Goal: Check status: Check status

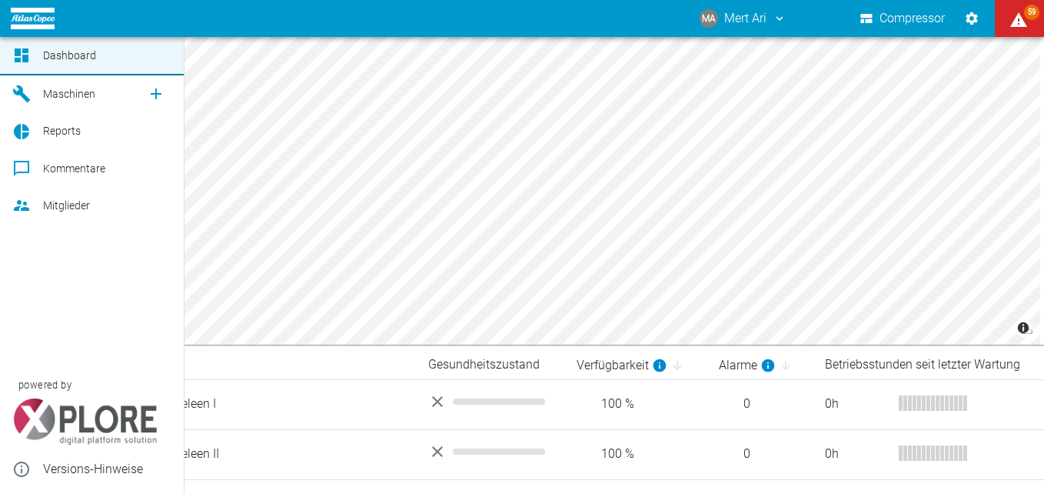
click at [75, 89] on span "Maschinen" at bounding box center [69, 94] width 52 height 12
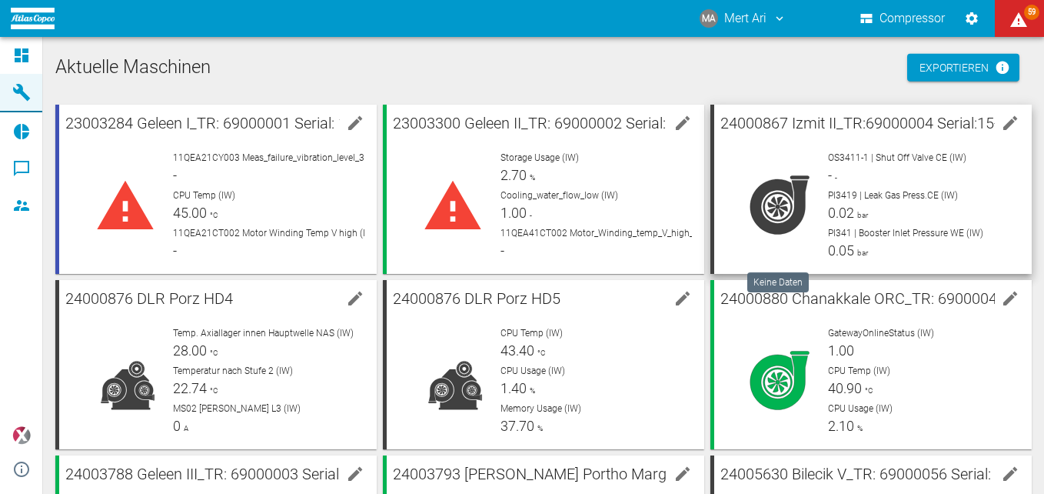
click at [810, 162] on div at bounding box center [781, 206] width 108 height 111
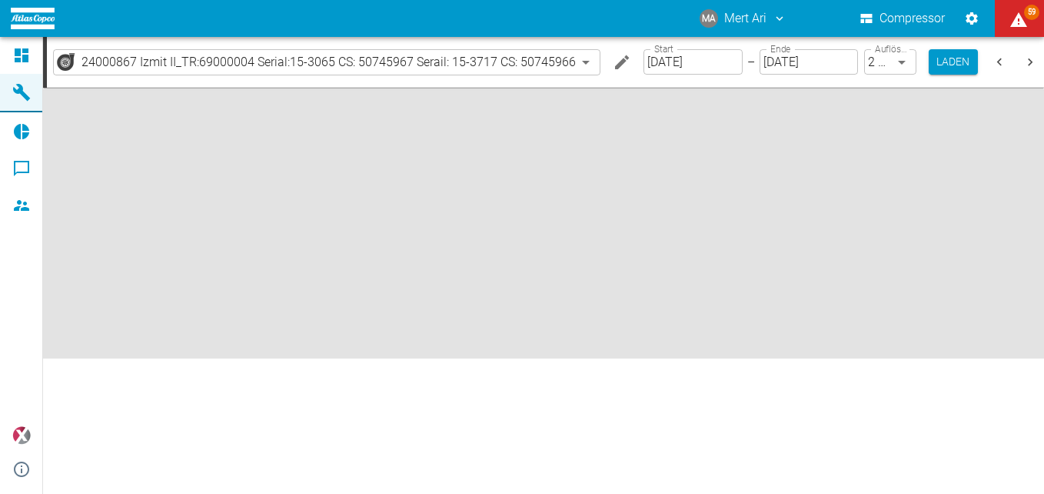
type input "2min"
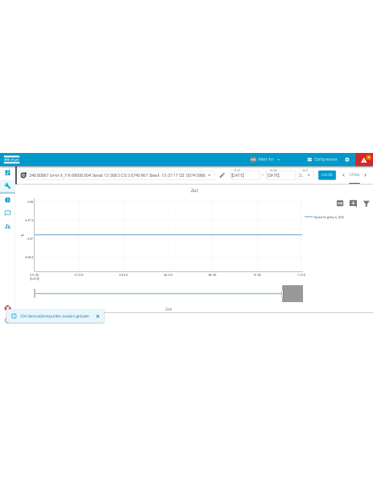
scroll to position [0, 42]
